Goal: Transaction & Acquisition: Download file/media

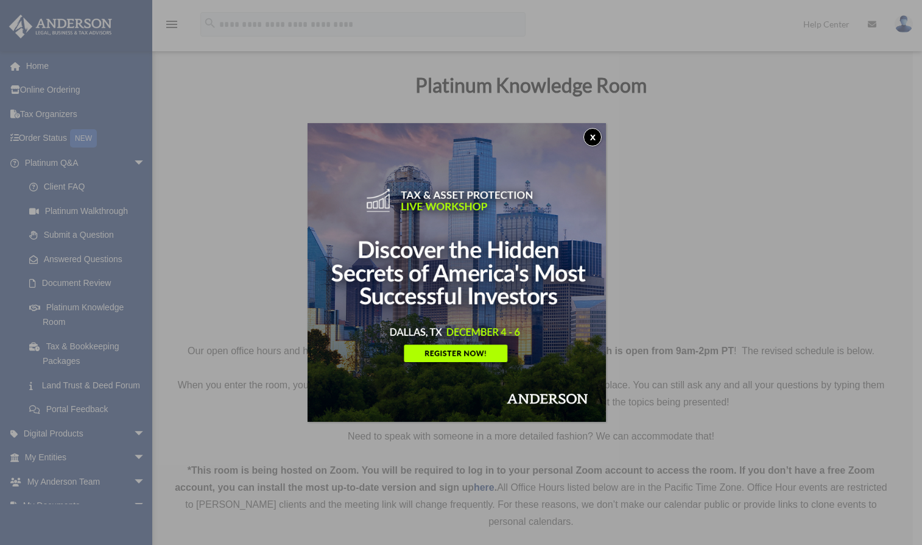
click at [593, 136] on button "x" at bounding box center [593, 137] width 18 height 18
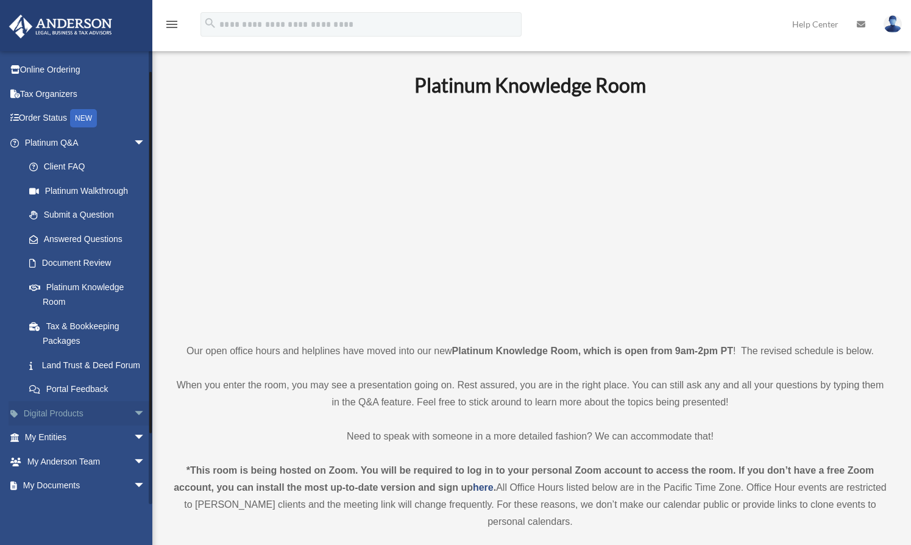
scroll to position [24, 0]
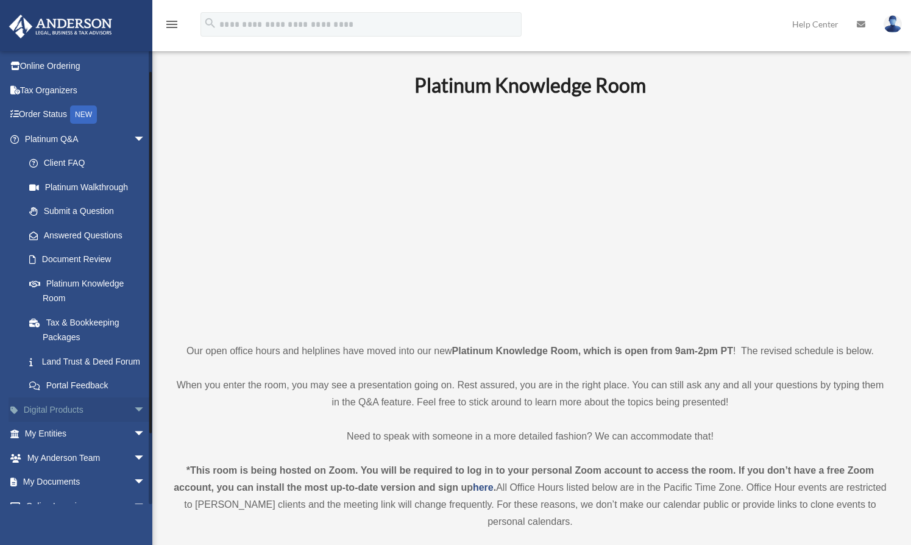
click at [133, 420] on span "arrow_drop_down" at bounding box center [145, 409] width 24 height 25
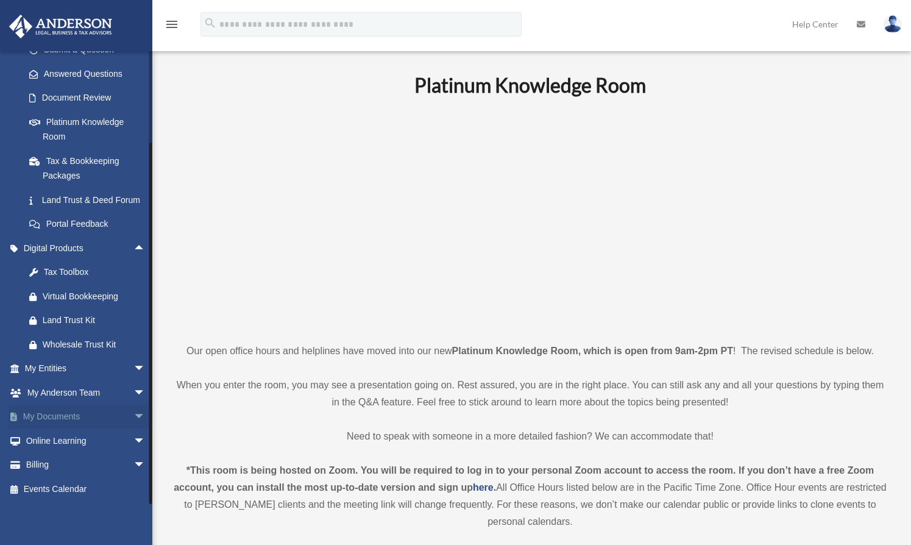
click at [133, 414] on span "arrow_drop_down" at bounding box center [145, 417] width 24 height 25
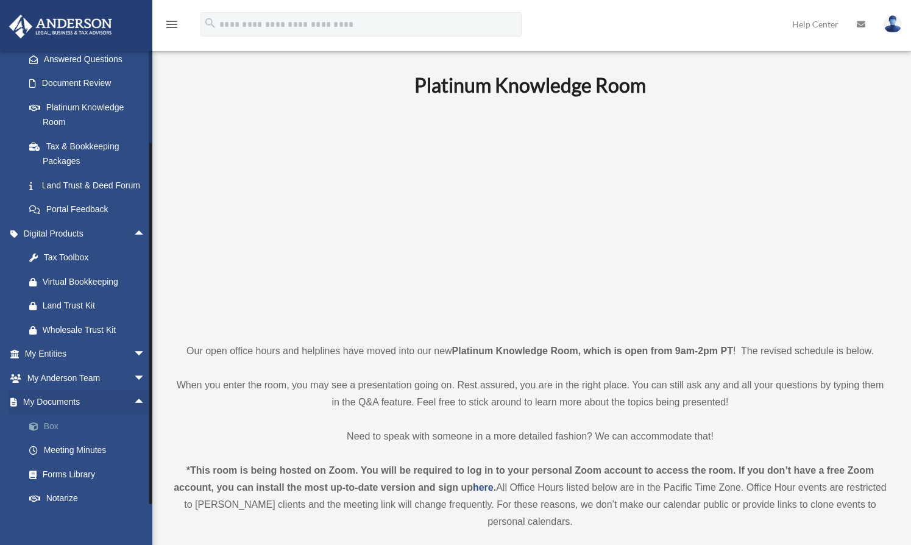
click at [51, 438] on link "Box" at bounding box center [90, 426] width 147 height 24
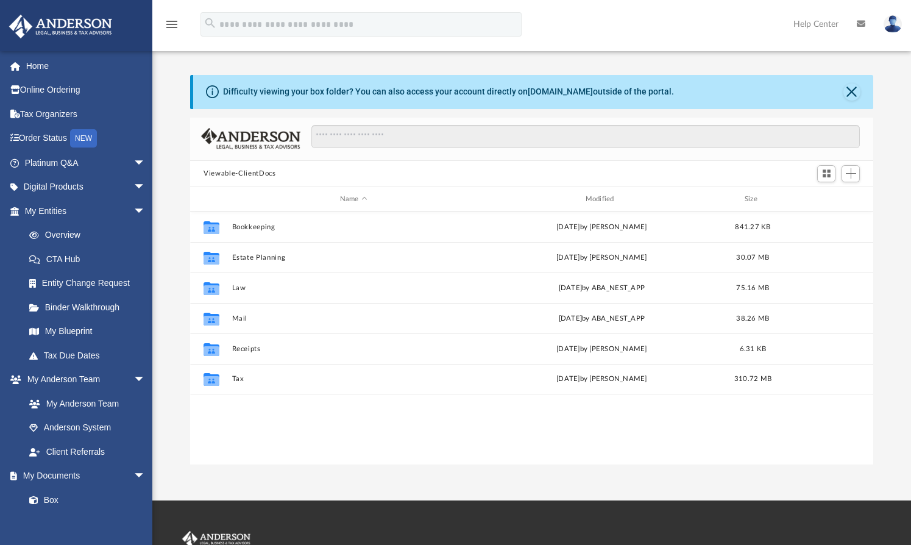
scroll to position [266, 671]
click at [602, 200] on div "Modified" at bounding box center [601, 199] width 243 height 11
click at [591, 199] on div "Modified" at bounding box center [601, 199] width 243 height 11
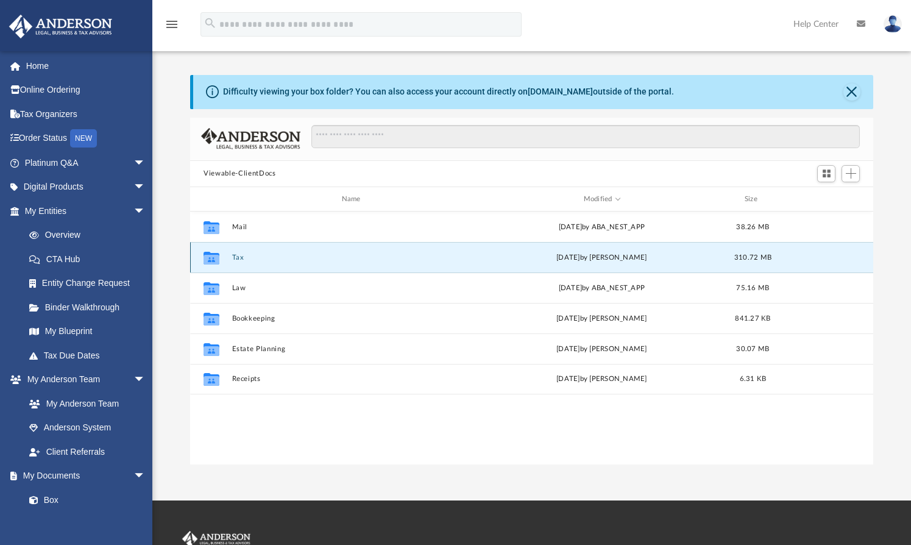
click at [238, 258] on button "Tax" at bounding box center [353, 257] width 243 height 8
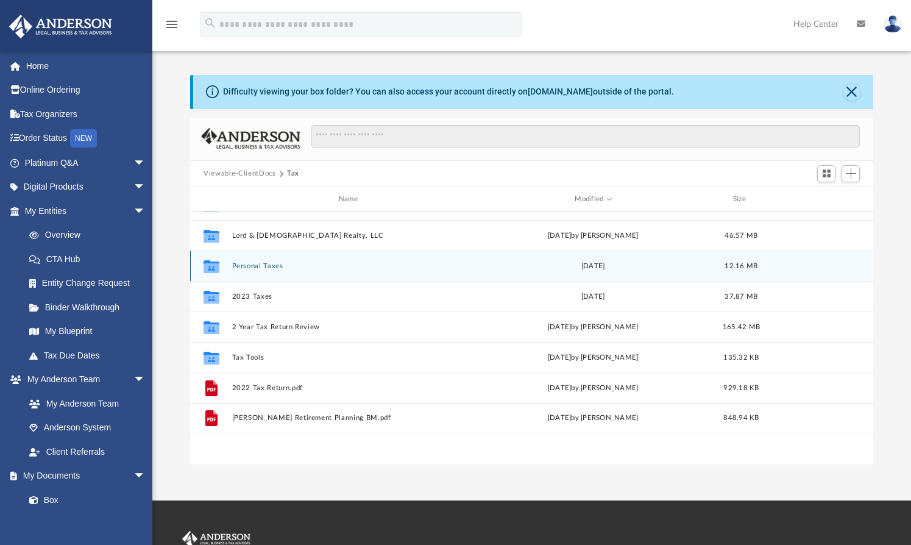
scroll to position [0, 0]
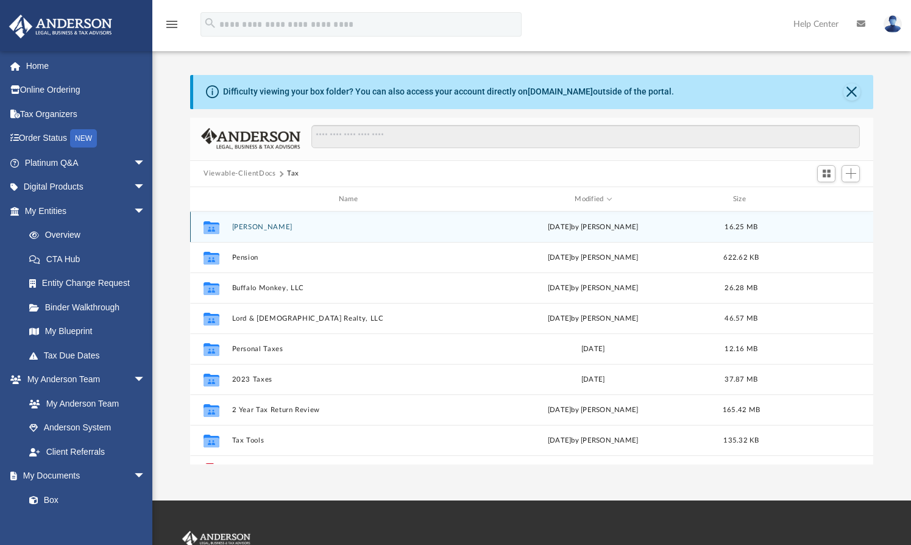
click at [251, 223] on button "[PERSON_NAME]" at bounding box center [350, 227] width 237 height 8
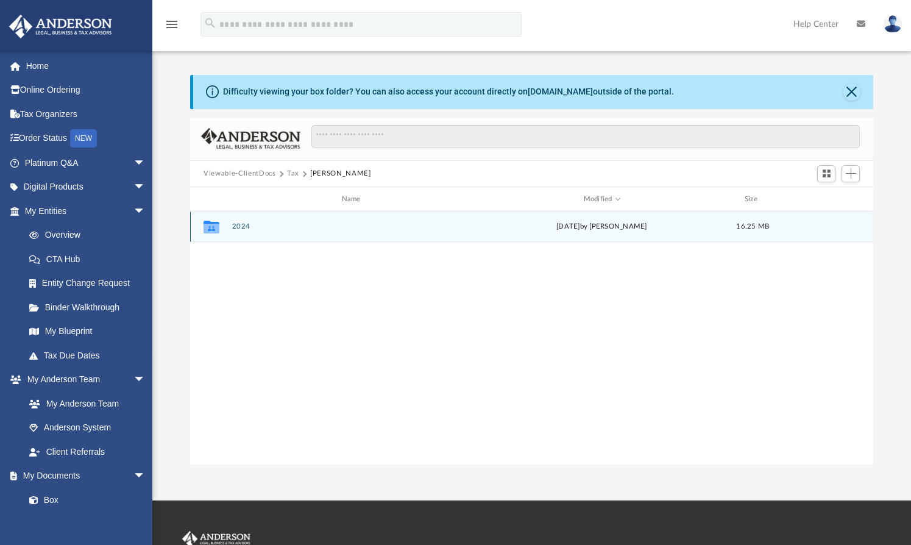
click at [236, 221] on div "Collaborated Folder 2024 [DATE] by [PERSON_NAME] 16.25 MB" at bounding box center [531, 226] width 683 height 30
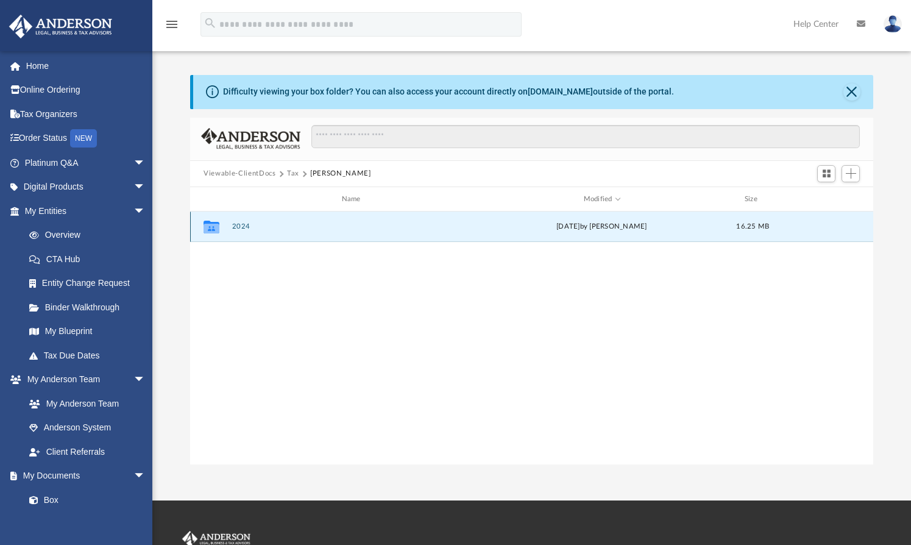
click at [238, 227] on button "2024" at bounding box center [353, 227] width 243 height 8
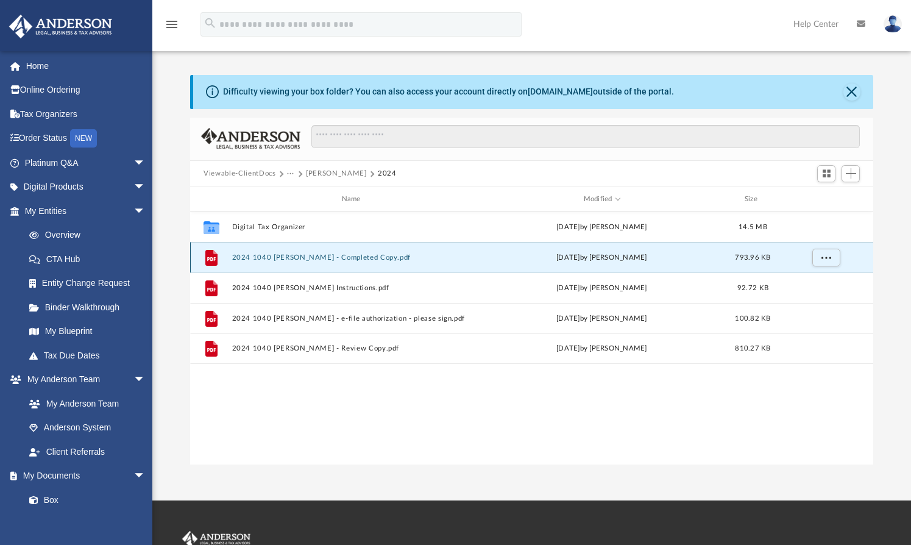
click at [291, 258] on button "2024 1040 [PERSON_NAME] - Completed Copy.pdf" at bounding box center [353, 257] width 243 height 8
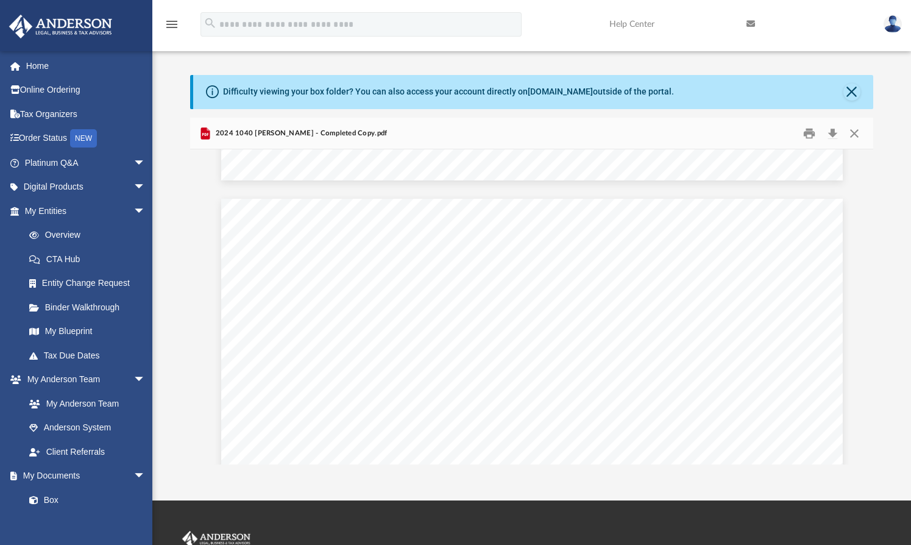
scroll to position [9643, 0]
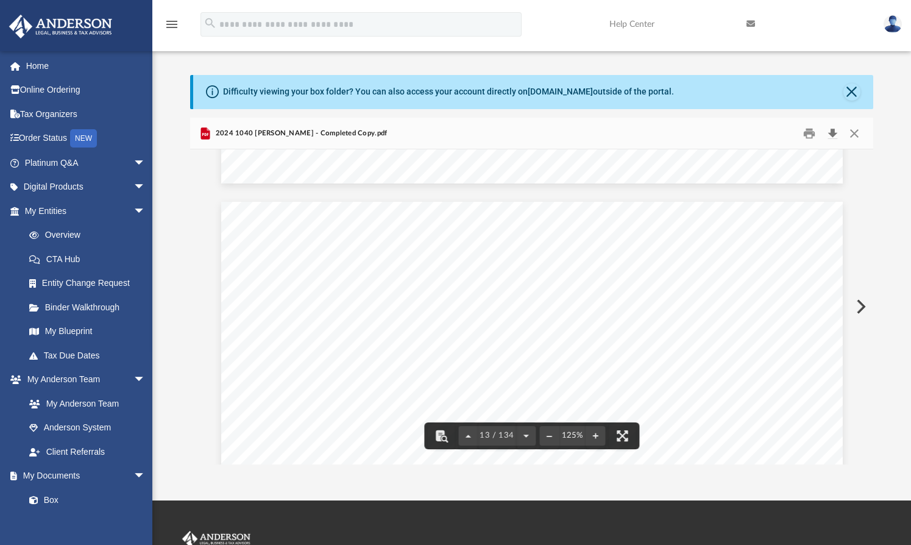
click at [834, 128] on button "Download" at bounding box center [832, 133] width 22 height 19
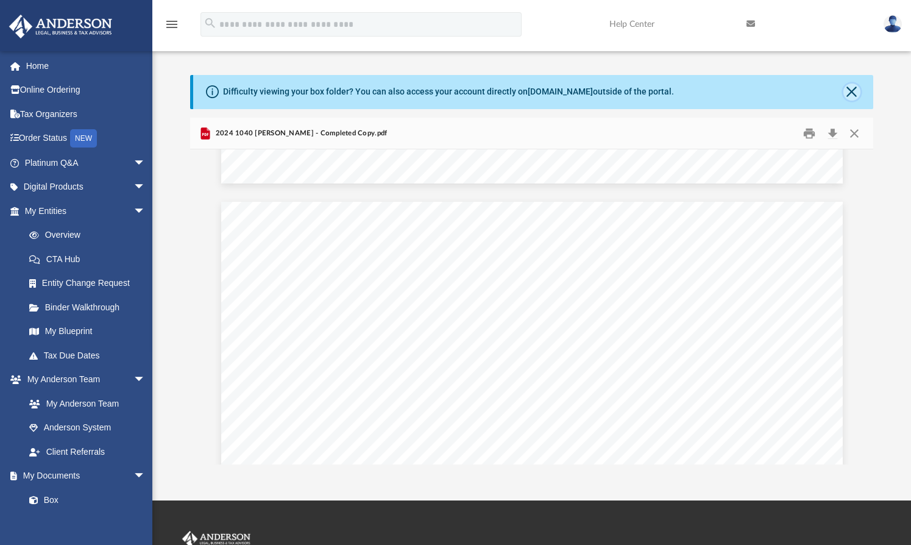
click at [849, 94] on button "Close" at bounding box center [851, 91] width 17 height 17
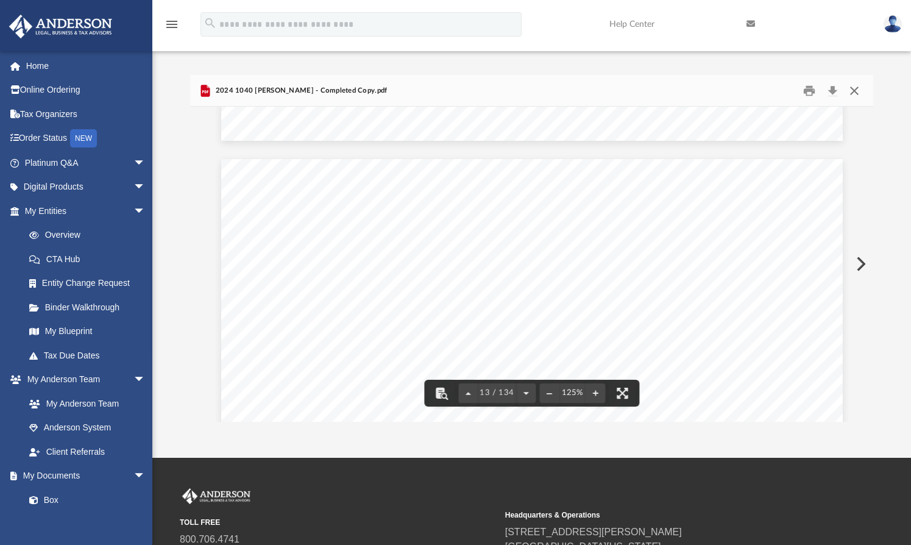
click at [852, 92] on button "Close" at bounding box center [854, 90] width 22 height 19
